Goal: Find specific page/section: Find specific page/section

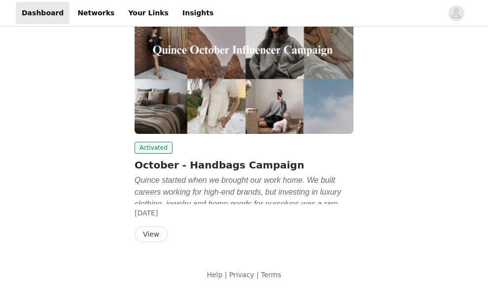
scroll to position [118, 0]
click at [149, 236] on button "View" at bounding box center [151, 234] width 33 height 16
click at [149, 235] on button "View" at bounding box center [151, 234] width 33 height 16
